Goal: Task Accomplishment & Management: Use online tool/utility

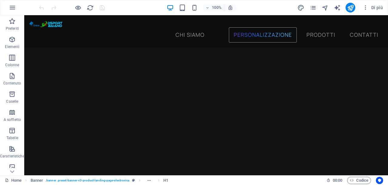
scroll to position [725, 0]
drag, startPoint x: 12, startPoint y: 158, endPoint x: 10, endPoint y: 142, distance: 16.5
click at [10, 142] on div "Preferiti Elementi Colonne Contenuto Caselle A soffietto Tabelle Caratteristich…" at bounding box center [12, 151] width 24 height 273
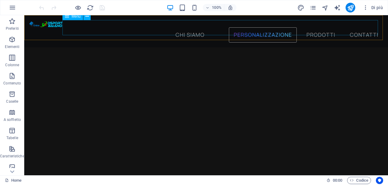
click at [187, 31] on nav "chi siamo personalizzazione prodotti contatti" at bounding box center [206, 34] width 354 height 15
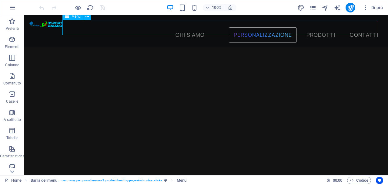
click at [182, 29] on nav "chi siamo personalizzazione prodotti contatti" at bounding box center [206, 34] width 354 height 15
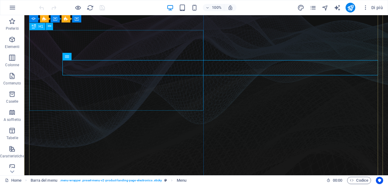
scroll to position [0, 0]
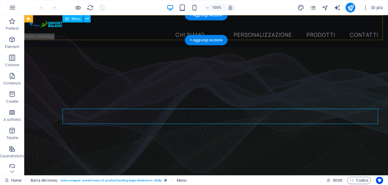
click at [317, 27] on nav "chi siamo personalizzazione prodotti contatti" at bounding box center [206, 34] width 354 height 15
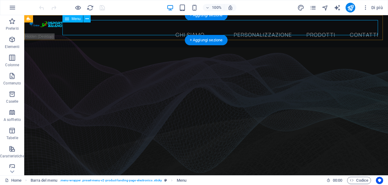
click at [356, 29] on nav "chi siamo personalizzazione prodotti contatti" at bounding box center [206, 34] width 354 height 15
click at [126, 35] on div "chi siamo personalizzazione prodotti contatti" at bounding box center [206, 31] width 364 height 32
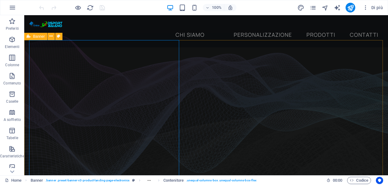
click at [41, 37] on span "Banner" at bounding box center [39, 37] width 12 height 4
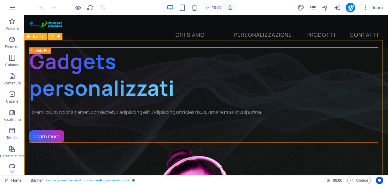
click at [51, 37] on icon at bounding box center [50, 36] width 3 height 6
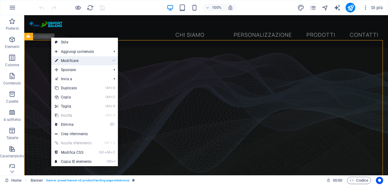
click at [63, 60] on link "⏎ Modificare" at bounding box center [73, 60] width 44 height 9
select select "vh"
select select "banner"
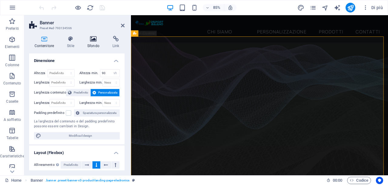
click at [92, 42] on icon at bounding box center [93, 39] width 23 height 6
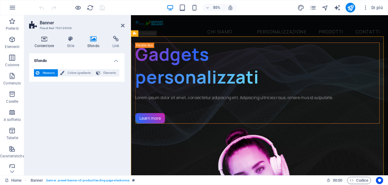
click at [47, 41] on icon at bounding box center [44, 39] width 30 height 6
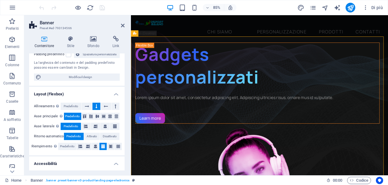
scroll to position [61, 0]
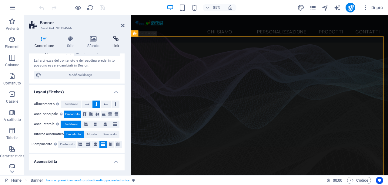
click at [115, 42] on h4 "Link" at bounding box center [116, 42] width 18 height 13
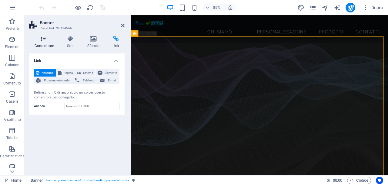
click at [45, 42] on h4 "Contenitore" at bounding box center [45, 42] width 33 height 13
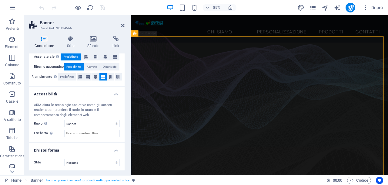
scroll to position [129, 0]
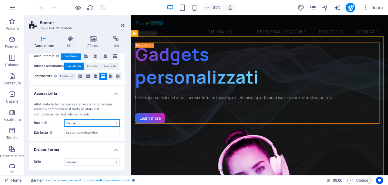
click at [75, 124] on select "Nessuno Alert Article Banner Comment Complementary Dialog Footer Header Marquee…" at bounding box center [91, 122] width 55 height 7
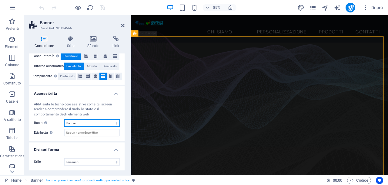
click at [79, 122] on select "Nessuno Alert Article Banner Comment Complementary Dialog Footer Header Marquee…" at bounding box center [91, 122] width 55 height 7
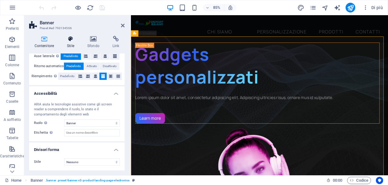
click at [69, 38] on icon at bounding box center [71, 39] width 18 height 6
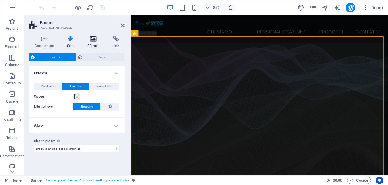
click at [89, 42] on h4 "Sfondo" at bounding box center [94, 42] width 25 height 13
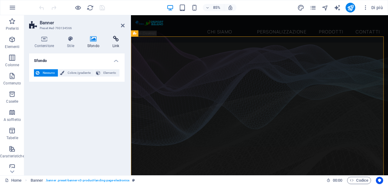
click at [113, 41] on icon at bounding box center [116, 39] width 18 height 6
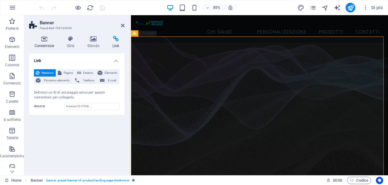
click at [44, 43] on h4 "Contenitore" at bounding box center [45, 42] width 33 height 13
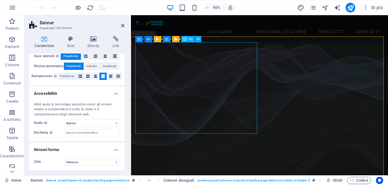
drag, startPoint x: 255, startPoint y: 58, endPoint x: 260, endPoint y: 58, distance: 5.8
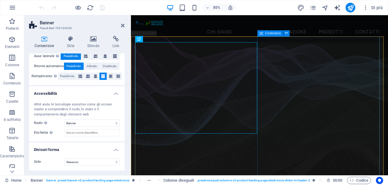
click at [270, 34] on span "Contenitore" at bounding box center [273, 33] width 16 height 3
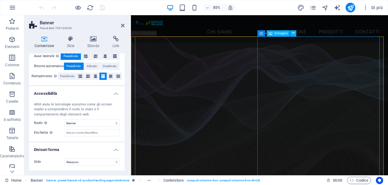
click at [275, 34] on span "Immagine" at bounding box center [281, 33] width 14 height 3
click at [271, 33] on icon at bounding box center [271, 33] width 4 height 6
click at [292, 32] on icon at bounding box center [293, 32] width 3 height 5
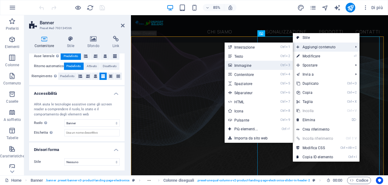
click at [249, 66] on link "Ctrl 3 Immagine" at bounding box center [247, 65] width 45 height 9
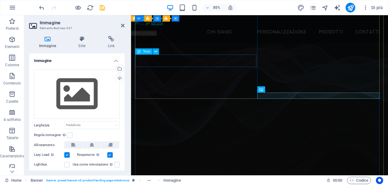
scroll to position [104, 0]
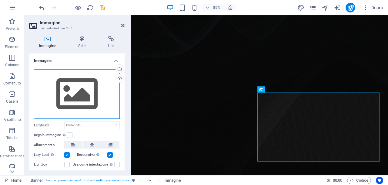
click at [79, 97] on div "Trascina qui i file, fai clic per sceglierli o selezionali da File o dalle nost…" at bounding box center [77, 94] width 86 height 50
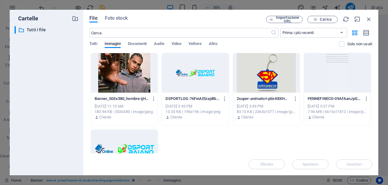
click at [116, 70] on div at bounding box center [124, 72] width 67 height 39
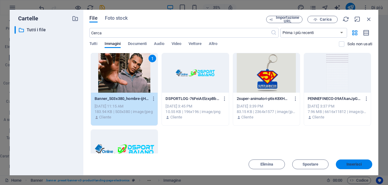
drag, startPoint x: 359, startPoint y: 163, endPoint x: 268, endPoint y: 173, distance: 91.8
click at [359, 163] on span "Inserisci" at bounding box center [353, 164] width 15 height 4
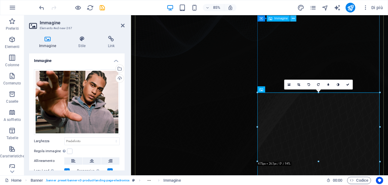
click at [293, 18] on icon at bounding box center [293, 17] width 3 height 5
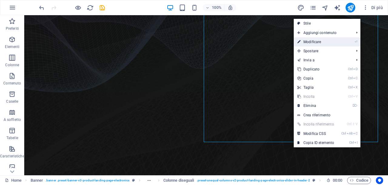
drag, startPoint x: 315, startPoint y: 43, endPoint x: 214, endPoint y: 35, distance: 100.9
click at [315, 43] on link "⏎ Modificare" at bounding box center [316, 41] width 44 height 9
select select "%"
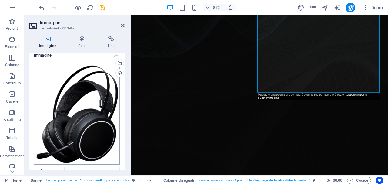
scroll to position [0, 0]
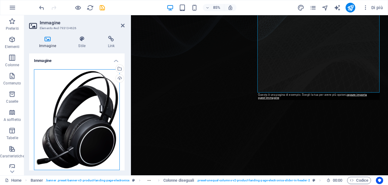
click at [88, 121] on div "Trascina qui i file, fai clic per sceglierli o selezionali da File o dalle nost…" at bounding box center [77, 119] width 86 height 101
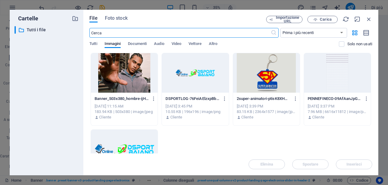
click at [268, 79] on div at bounding box center [266, 72] width 67 height 39
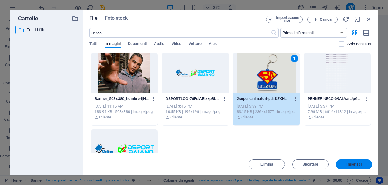
drag, startPoint x: 355, startPoint y: 164, endPoint x: 199, endPoint y: 137, distance: 158.2
click at [355, 164] on span "Inserisci" at bounding box center [353, 164] width 15 height 4
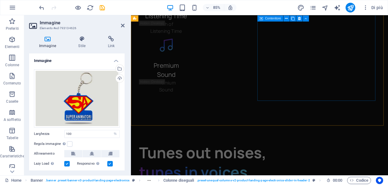
scroll to position [1797, 0]
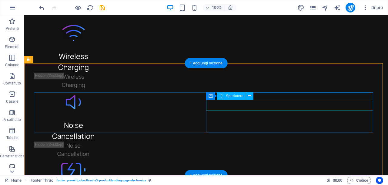
scroll to position [1772, 0]
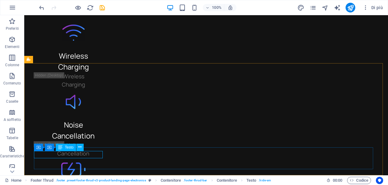
click at [69, 148] on span "Testo" at bounding box center [69, 147] width 9 height 4
click at [79, 147] on icon at bounding box center [79, 147] width 3 height 6
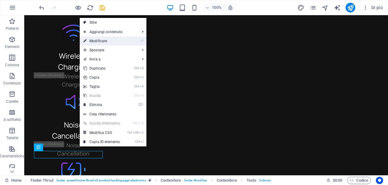
click at [101, 41] on link "⏎ Modificare" at bounding box center [102, 40] width 44 height 9
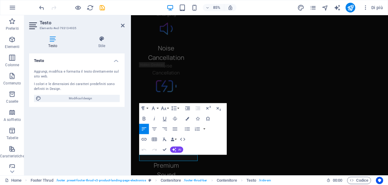
scroll to position [1797, 0]
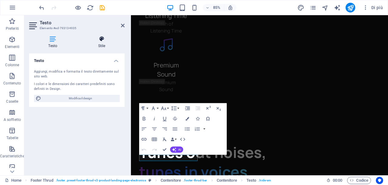
click at [102, 42] on icon at bounding box center [102, 39] width 46 height 6
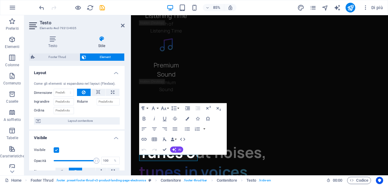
scroll to position [0, 0]
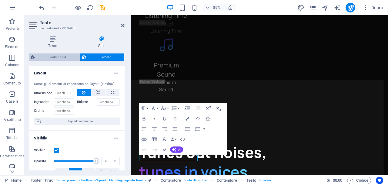
click at [51, 58] on span "Footer Thrud" at bounding box center [57, 56] width 41 height 7
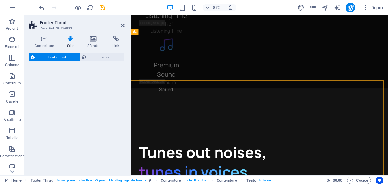
select select "rem"
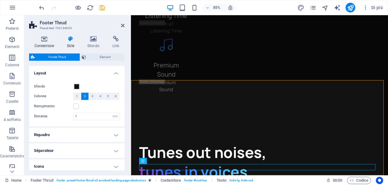
click at [49, 44] on h4 "Contenitore" at bounding box center [45, 42] width 33 height 13
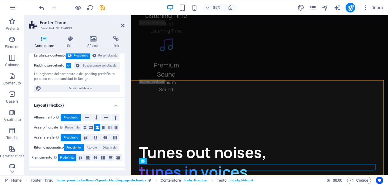
scroll to position [27, 0]
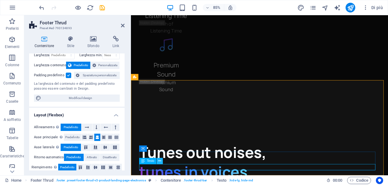
click at [159, 161] on icon at bounding box center [159, 160] width 3 height 5
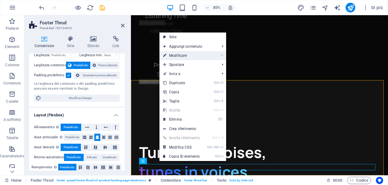
drag, startPoint x: 175, startPoint y: 54, endPoint x: 52, endPoint y: 46, distance: 123.6
click at [175, 54] on link "⏎ Modificare" at bounding box center [181, 55] width 44 height 9
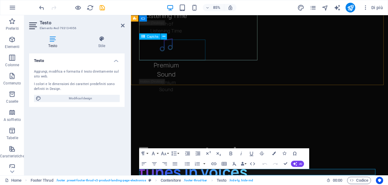
scroll to position [1791, 0]
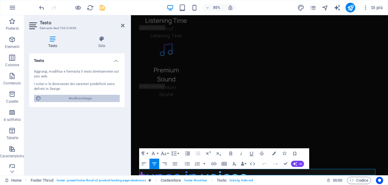
click at [85, 99] on span "Modifica il design" at bounding box center [80, 98] width 75 height 7
select select "px"
select select "400"
select select "px"
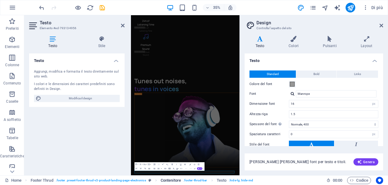
scroll to position [1634, 0]
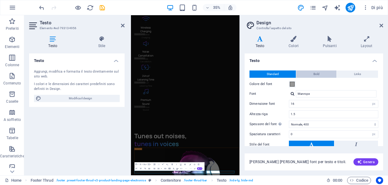
click at [313, 75] on span "Bold" at bounding box center [316, 73] width 6 height 7
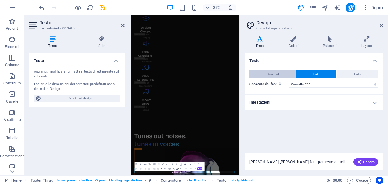
click at [269, 75] on span "Standard" at bounding box center [273, 73] width 12 height 7
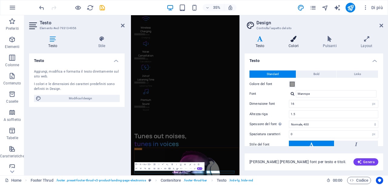
click at [293, 43] on h4 "Colori" at bounding box center [295, 42] width 34 height 13
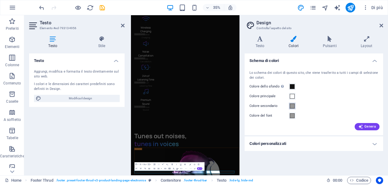
click at [292, 105] on span at bounding box center [292, 105] width 5 height 5
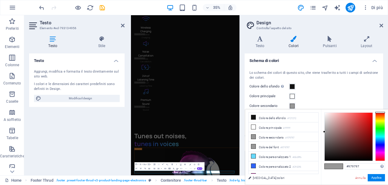
type input "#4a3939"
click at [335, 146] on div at bounding box center [349, 136] width 48 height 48
click at [376, 178] on button "Applica" at bounding box center [376, 177] width 17 height 7
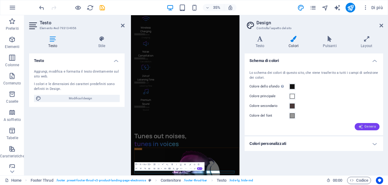
click at [367, 127] on span "Genera" at bounding box center [367, 126] width 18 height 5
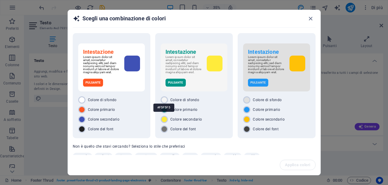
click at [164, 100] on div "#F5F5F5" at bounding box center [163, 107] width 21 height 17
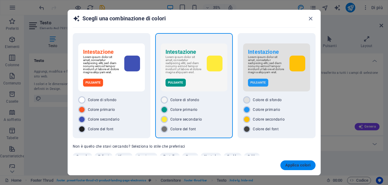
click at [290, 165] on span "Applica colori" at bounding box center [297, 164] width 25 height 5
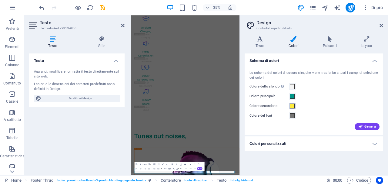
click at [292, 106] on span at bounding box center [292, 105] width 5 height 5
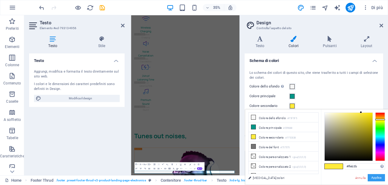
click at [373, 176] on button "Applica" at bounding box center [376, 177] width 17 height 7
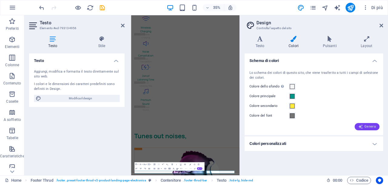
click at [367, 126] on span "Genera" at bounding box center [367, 126] width 18 height 5
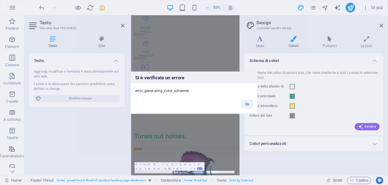
click at [291, 85] on div "Si è verificato un errore error_generating_color_schemes Ok" at bounding box center [194, 92] width 388 height 185
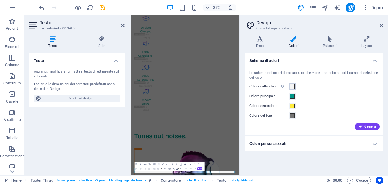
click at [292, 85] on span at bounding box center [292, 86] width 5 height 5
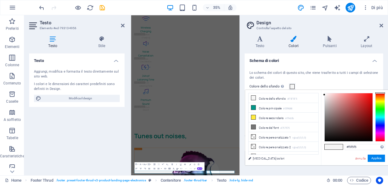
type input "#040404"
click at [330, 140] on div at bounding box center [349, 117] width 48 height 48
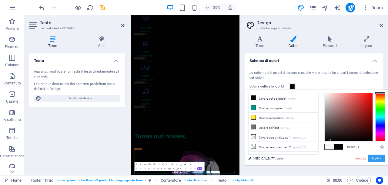
click at [380, 159] on button "Applica" at bounding box center [376, 157] width 17 height 7
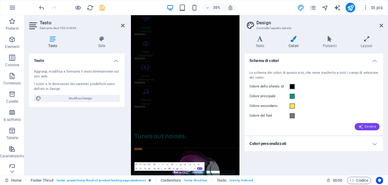
click at [366, 127] on span "Genera" at bounding box center [367, 126] width 18 height 5
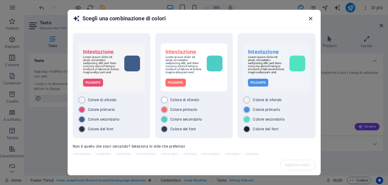
click at [310, 19] on icon "button" at bounding box center [310, 18] width 7 height 7
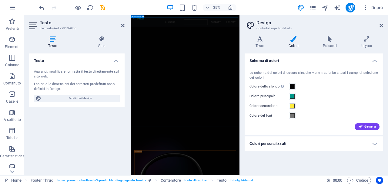
scroll to position [731, 0]
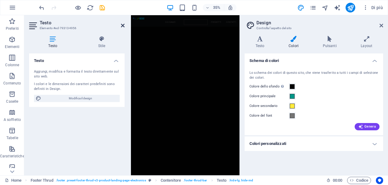
click at [121, 25] on icon at bounding box center [123, 25] width 4 height 5
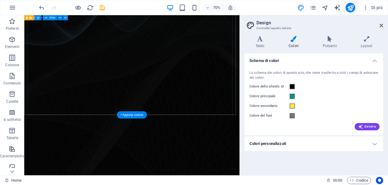
scroll to position [0, 0]
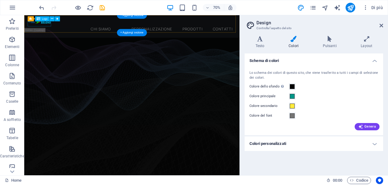
click at [54, 27] on div at bounding box center [178, 23] width 298 height 7
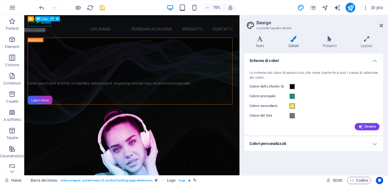
drag, startPoint x: 45, startPoint y: 19, endPoint x: 54, endPoint y: 20, distance: 8.8
click at [54, 20] on div "Barra del menu Logo" at bounding box center [45, 18] width 35 height 5
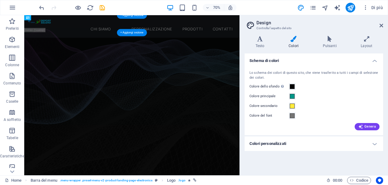
drag, startPoint x: 60, startPoint y: 29, endPoint x: 69, endPoint y: 32, distance: 9.6
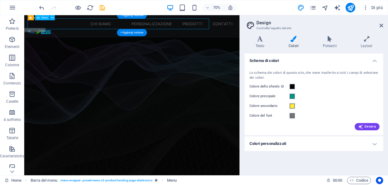
drag, startPoint x: 49, startPoint y: 30, endPoint x: 74, endPoint y: 32, distance: 25.2
click at [74, 32] on nav "chi siamo personalizzazione prodotti contatti" at bounding box center [178, 27] width 298 height 15
drag, startPoint x: 29, startPoint y: 29, endPoint x: 81, endPoint y: 32, distance: 51.9
click at [81, 32] on nav "chi siamo personalizzazione prodotti contatti" at bounding box center [178, 27] width 298 height 15
drag, startPoint x: 80, startPoint y: 34, endPoint x: 80, endPoint y: 28, distance: 5.2
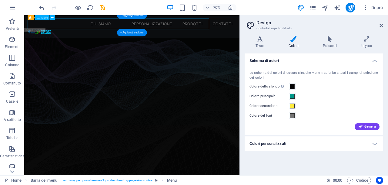
click at [80, 28] on nav "chi siamo personalizzazione prodotti contatti" at bounding box center [178, 27] width 298 height 15
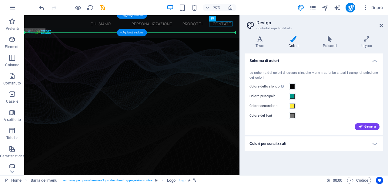
drag, startPoint x: 306, startPoint y: 29, endPoint x: 48, endPoint y: 32, distance: 258.2
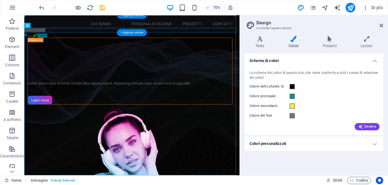
drag, startPoint x: 53, startPoint y: 45, endPoint x: 52, endPoint y: 25, distance: 19.4
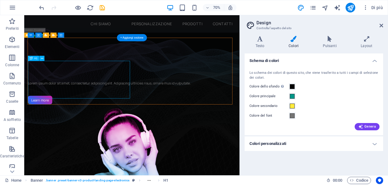
drag, startPoint x: 86, startPoint y: 98, endPoint x: 84, endPoint y: 109, distance: 11.1
click at [85, 101] on div "Gadgets personalizzati" at bounding box center [175, 75] width 292 height 54
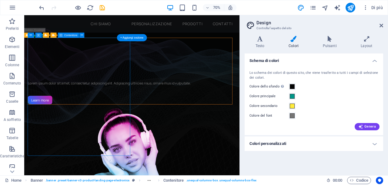
drag, startPoint x: 72, startPoint y: 62, endPoint x: 72, endPoint y: 86, distance: 23.9
click at [72, 86] on div "Gadgets personalizzati Lorem ipsum dolor sit amet, consectetur adipiscing elit.…" at bounding box center [175, 94] width 292 height 95
click at [109, 62] on div "Gadgets personalizzati Lorem ipsum dolor sit amet, consectetur adipiscing elit.…" at bounding box center [175, 94] width 292 height 95
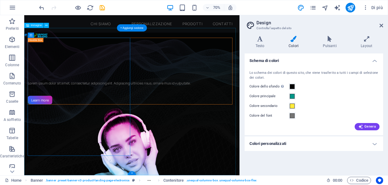
click at [45, 41] on figure at bounding box center [177, 138] width 307 height 210
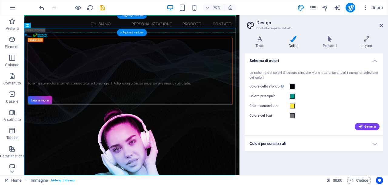
drag, startPoint x: 45, startPoint y: 41, endPoint x: 49, endPoint y: 26, distance: 15.2
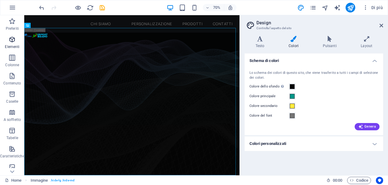
click at [9, 42] on icon "button" at bounding box center [11, 39] width 7 height 7
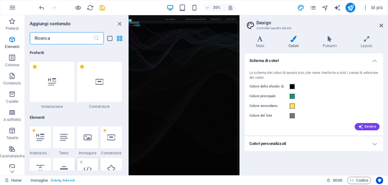
scroll to position [65, 0]
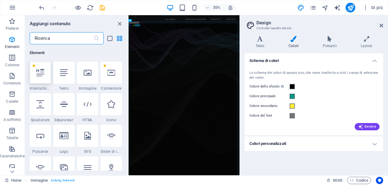
click at [41, 72] on icon at bounding box center [40, 72] width 8 height 8
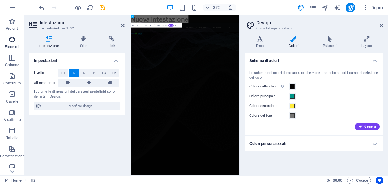
click at [8, 40] on icon "button" at bounding box center [11, 39] width 7 height 7
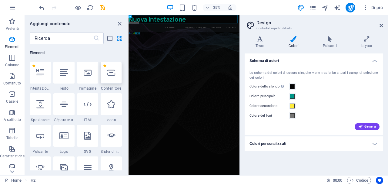
click at [112, 76] on div at bounding box center [111, 73] width 21 height 22
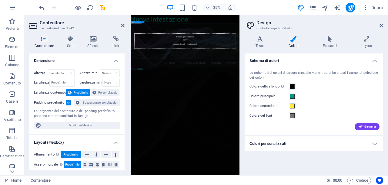
click at [282, 85] on div "Rilascia qui il contenuto oppure Aggiungi elementi Incolla appunti" at bounding box center [286, 88] width 291 height 43
click at [382, 24] on icon at bounding box center [381, 25] width 4 height 5
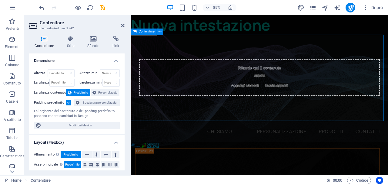
click at [257, 98] on span "Aggiungi elementi" at bounding box center [265, 97] width 38 height 8
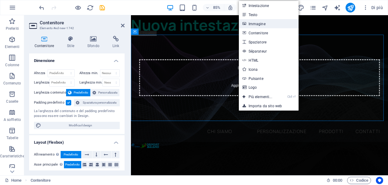
drag, startPoint x: 253, startPoint y: 23, endPoint x: 125, endPoint y: 59, distance: 133.2
click at [253, 23] on link "Immagine" at bounding box center [269, 23] width 60 height 9
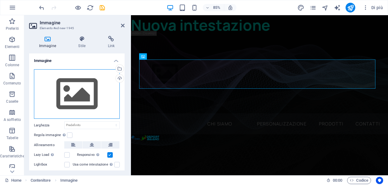
click at [78, 98] on div "Trascina qui i file, fai clic per sceglierli o selezionali da File o dalle nost…" at bounding box center [77, 94] width 86 height 50
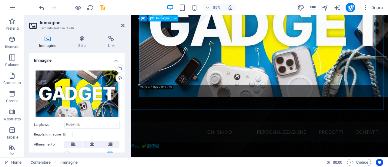
scroll to position [121, 0]
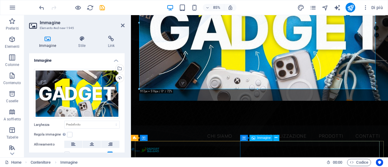
drag, startPoint x: 279, startPoint y: 122, endPoint x: 276, endPoint y: 164, distance: 42.8
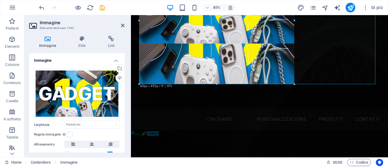
type input "602"
select select "px"
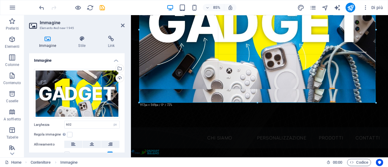
drag, startPoint x: 217, startPoint y: 43, endPoint x: 349, endPoint y: 113, distance: 149.9
type input "917"
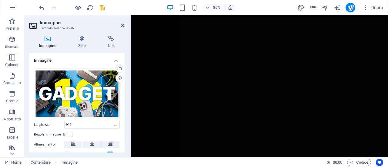
scroll to position [909, 0]
click at [11, 77] on icon "button" at bounding box center [11, 75] width 7 height 7
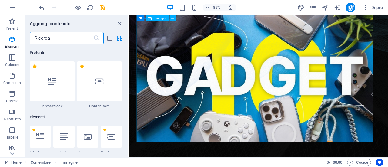
scroll to position [1061, 0]
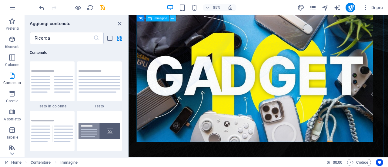
click at [172, 18] on icon at bounding box center [172, 17] width 3 height 5
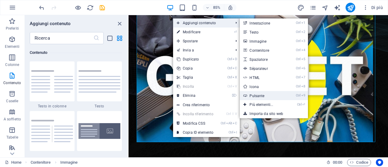
drag, startPoint x: 255, startPoint y: 96, endPoint x: 147, endPoint y: 95, distance: 108.2
click at [255, 96] on link "Ctrl 9 Pulsante" at bounding box center [262, 95] width 45 height 9
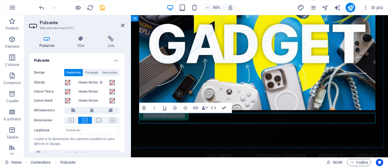
scroll to position [89, 0]
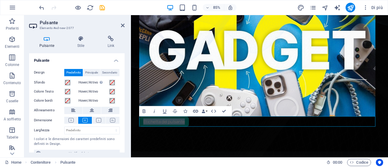
click at [195, 111] on icon "button" at bounding box center [195, 111] width 6 height 6
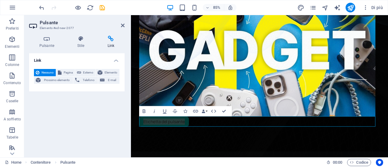
click at [52, 58] on h4 "Link" at bounding box center [76, 58] width 95 height 11
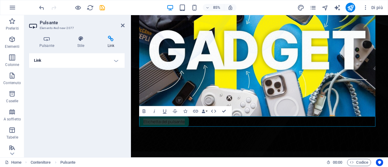
drag, startPoint x: 117, startPoint y: 61, endPoint x: 107, endPoint y: 68, distance: 12.7
click at [118, 61] on h4 "Link" at bounding box center [76, 60] width 95 height 15
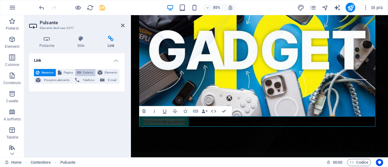
click at [87, 73] on span "Esterno" at bounding box center [88, 72] width 11 height 7
select select "blank"
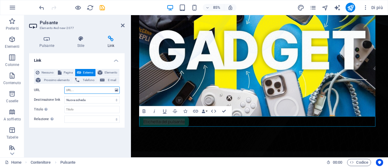
paste input "[URL][DOMAIN_NAME]"
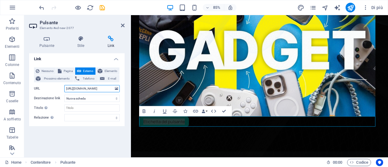
scroll to position [2, 0]
type input "[URL][DOMAIN_NAME]"
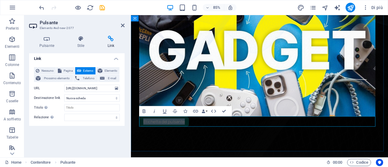
scroll to position [0, 0]
click at [154, 141] on link "Etichetta del pulsante" at bounding box center [170, 140] width 58 height 12
click at [180, 139] on link "Etichetta del pulsante" at bounding box center [170, 140] width 58 height 12
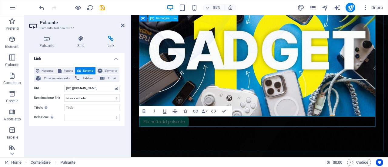
drag, startPoint x: 237, startPoint y: 101, endPoint x: 244, endPoint y: 101, distance: 7.3
click at [237, 101] on figure at bounding box center [282, 56] width 283 height 156
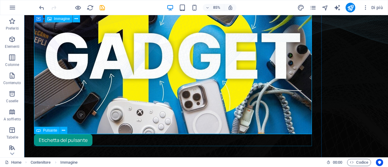
click at [248, 141] on div "Etichetta del pulsante" at bounding box center [206, 140] width 344 height 12
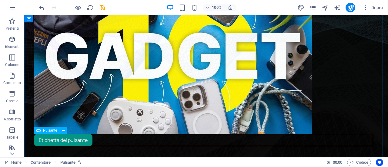
click at [57, 140] on div "Etichetta del pulsante" at bounding box center [206, 140] width 344 height 12
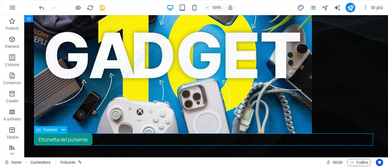
click at [78, 143] on div "Etichetta del pulsante" at bounding box center [206, 140] width 344 height 12
